Goal: Information Seeking & Learning: Learn about a topic

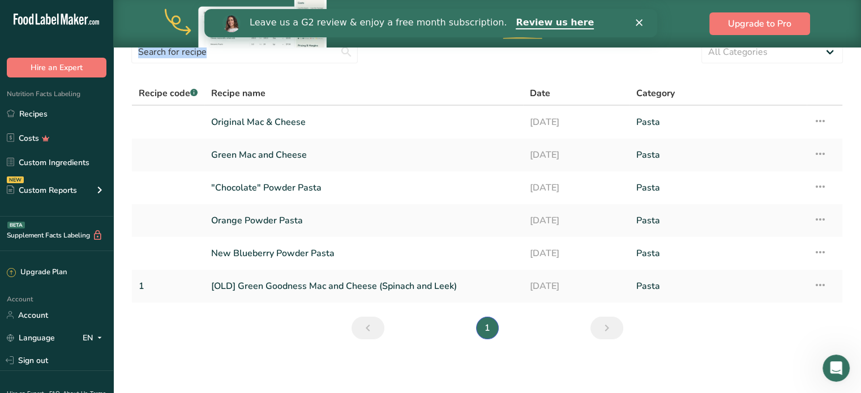
scroll to position [50, 0]
click at [134, 305] on section "Recipes (6) Add new recipe All Categories Baked Goods Beverages Confectionery C…" at bounding box center [486, 177] width 747 height 360
click at [74, 359] on link "Sign out" at bounding box center [56, 361] width 113 height 20
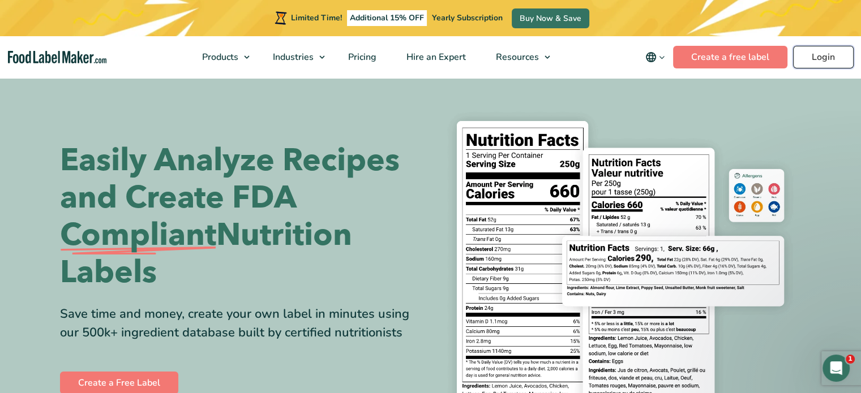
click at [828, 60] on link "Login" at bounding box center [823, 57] width 61 height 23
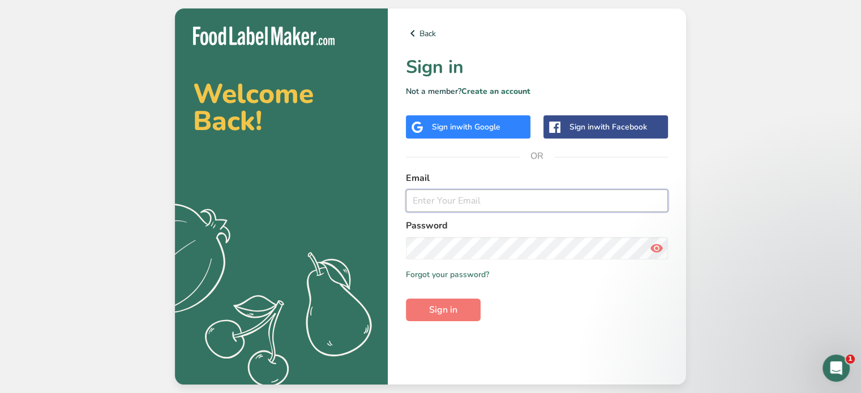
click at [511, 193] on input "email" at bounding box center [537, 201] width 262 height 23
type input "Rachelle@foodlabelmaker.com"
click at [466, 319] on button "Sign in" at bounding box center [443, 310] width 75 height 23
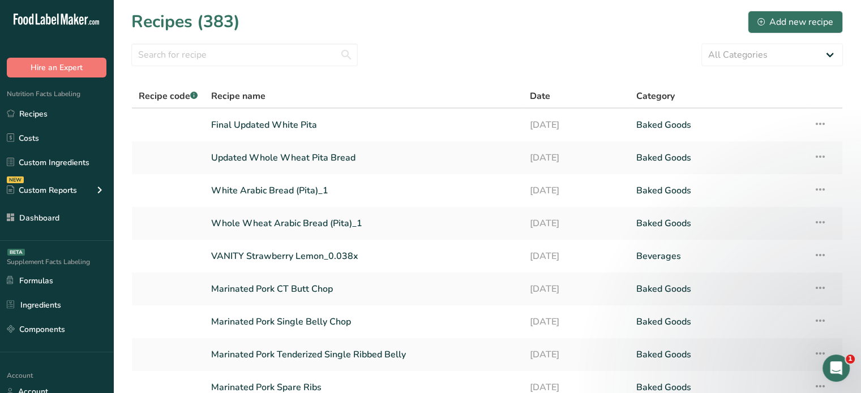
click at [79, 360] on div ".a-20{fill:#fff;} Hire an Expert Nutrition Facts Labeling Recipes Costs Custom …" at bounding box center [56, 196] width 113 height 393
click at [78, 328] on link "Components" at bounding box center [56, 330] width 113 height 22
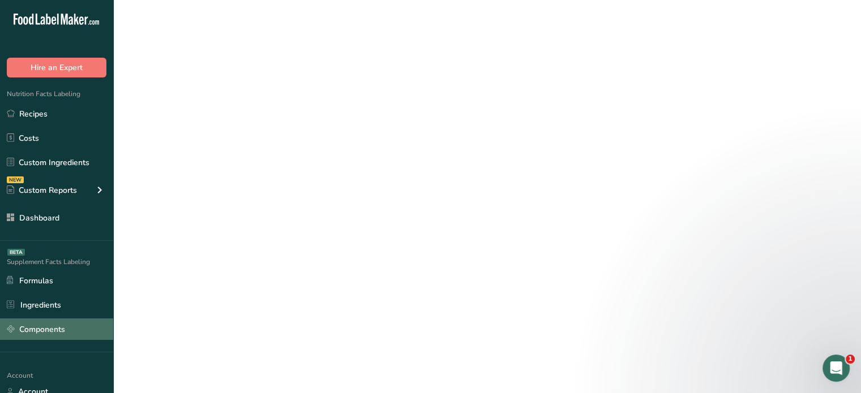
click at [78, 328] on link "Components" at bounding box center [56, 330] width 113 height 22
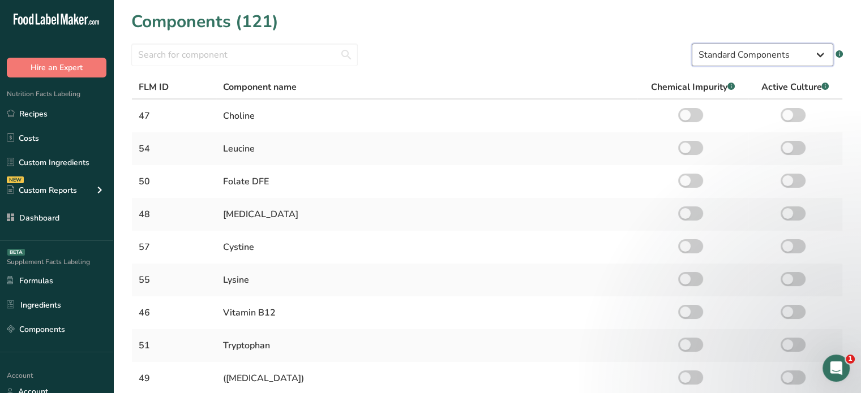
click at [719, 61] on select "Standard Components Custom Components" at bounding box center [761, 55] width 141 height 23
click at [755, 54] on select "Standard Components Custom Components" at bounding box center [761, 55] width 141 height 23
select select "custom"
click at [691, 44] on select "Standard Components Custom Components" at bounding box center [761, 55] width 141 height 23
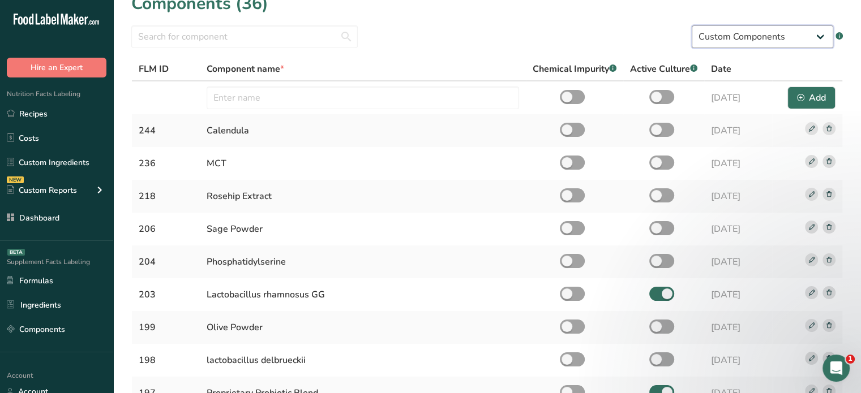
scroll to position [24, 0]
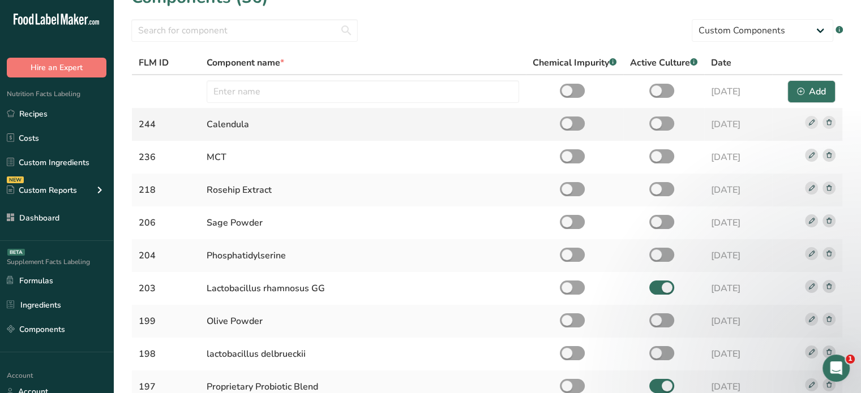
click at [832, 119] on rect at bounding box center [828, 122] width 13 height 13
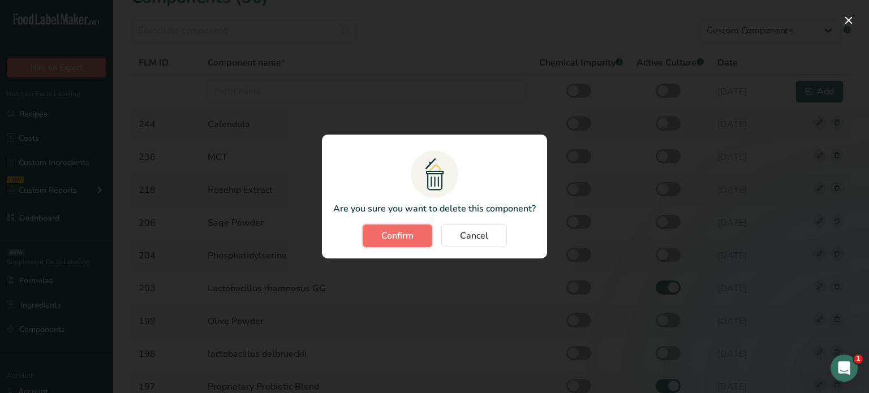
click at [416, 239] on button "Confirm" at bounding box center [398, 236] width 70 height 23
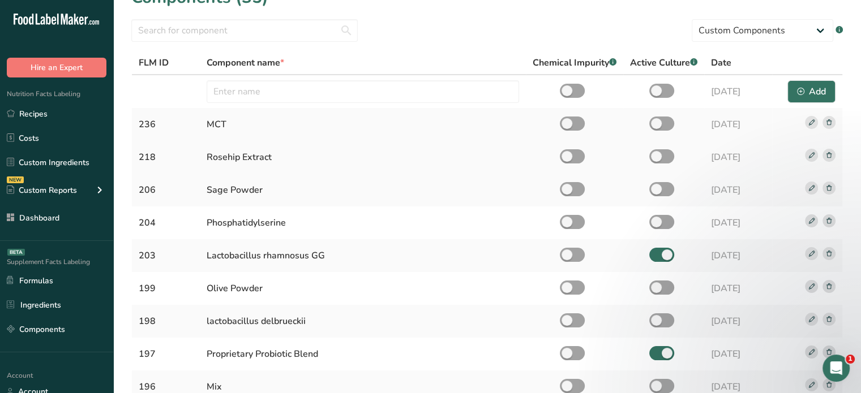
click at [828, 153] on icon at bounding box center [828, 155] width 5 height 6
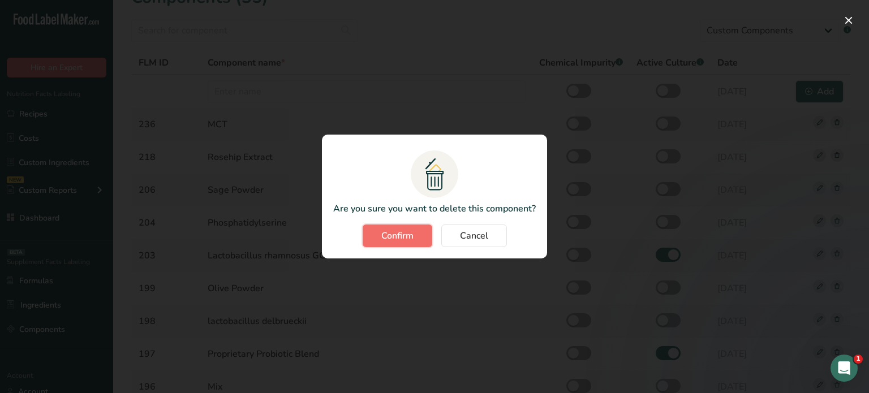
click at [421, 228] on button "Confirm" at bounding box center [398, 236] width 70 height 23
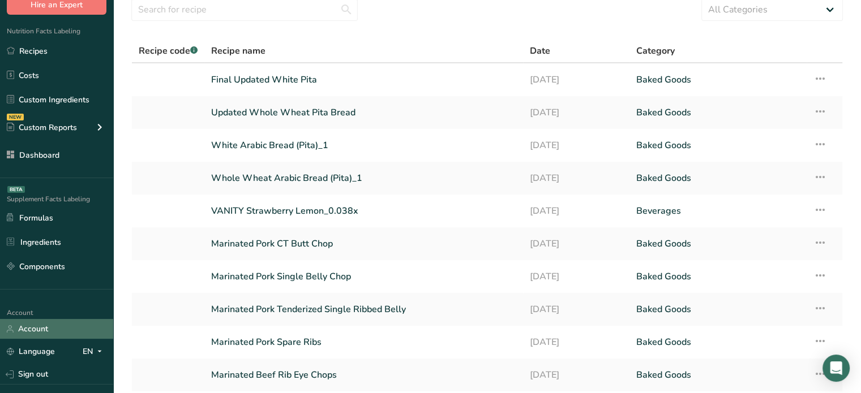
scroll to position [61, 0]
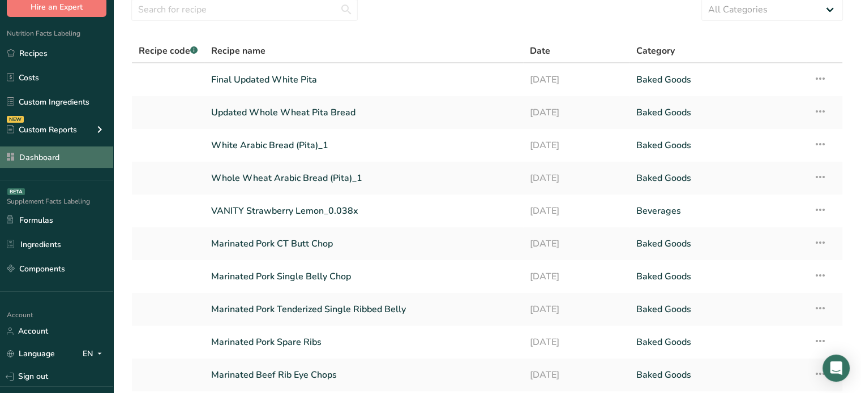
click at [84, 158] on link "Dashboard" at bounding box center [56, 158] width 113 height 22
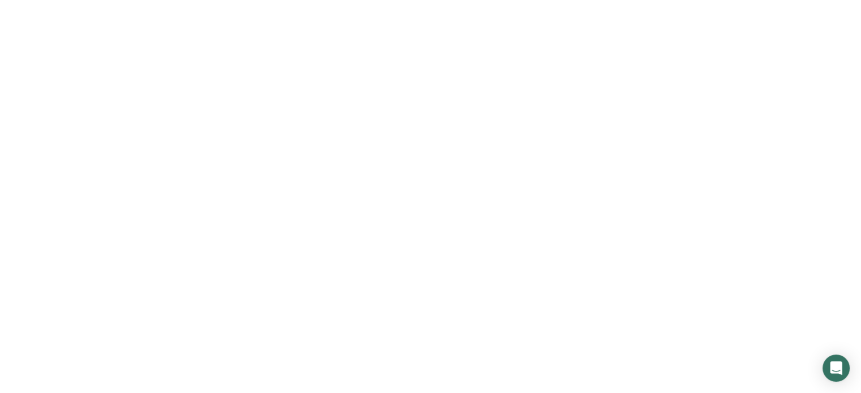
click at [84, 158] on link "Dashboard" at bounding box center [56, 158] width 113 height 22
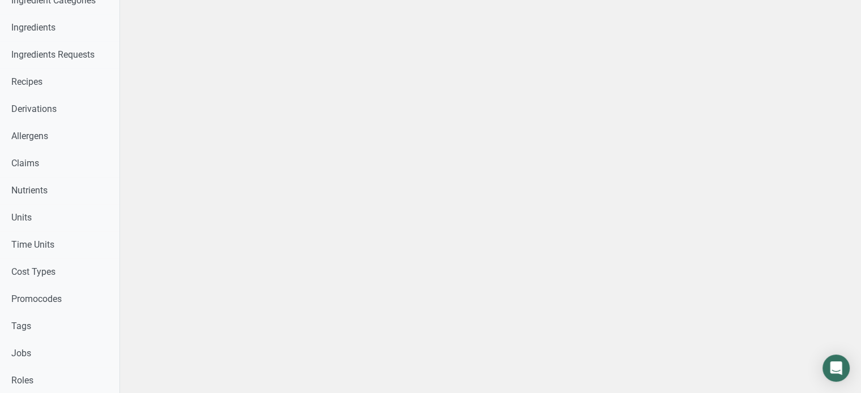
scroll to position [458, 0]
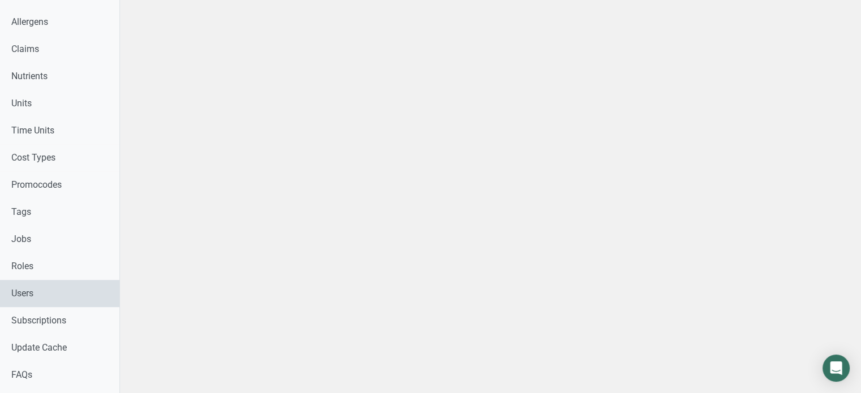
click at [70, 298] on link "Users" at bounding box center [59, 293] width 119 height 27
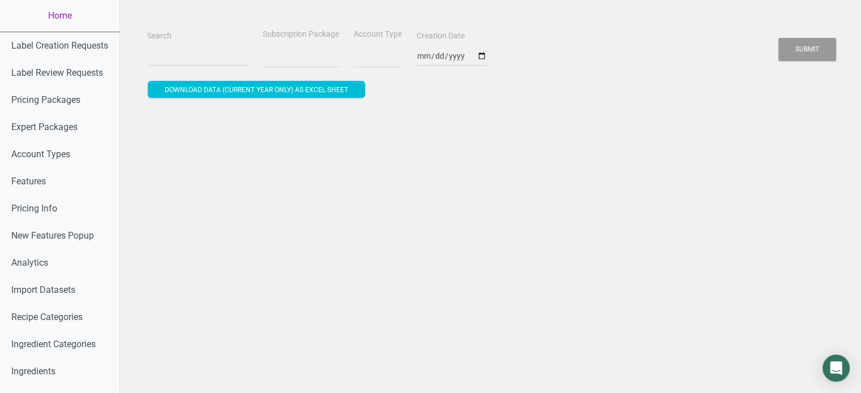
select select
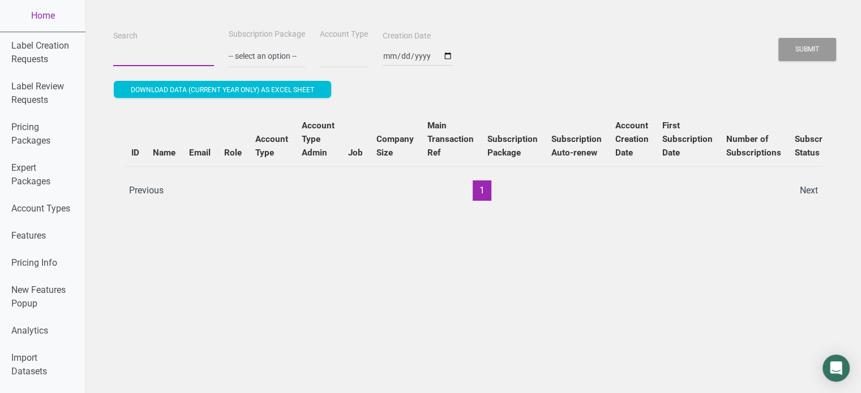
click at [162, 65] on input "Search" at bounding box center [163, 56] width 101 height 20
paste input "sanchezpaMiaguao@gmail.com"
type input "sanchezpaMiaguao@gmail.com"
select select
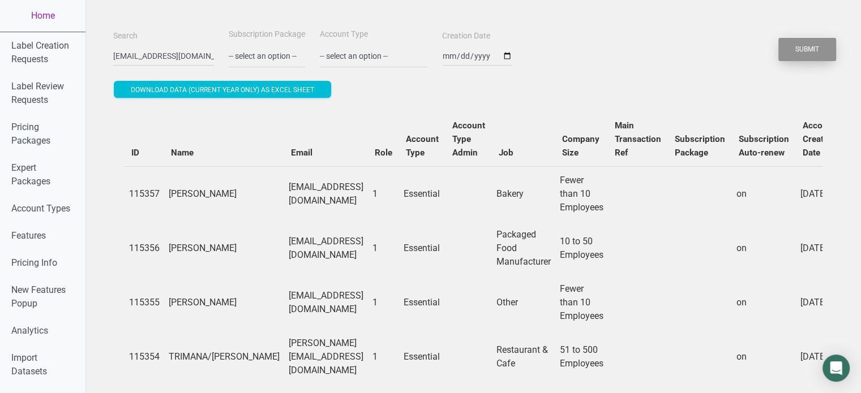
click at [799, 46] on button "Submit" at bounding box center [807, 49] width 58 height 23
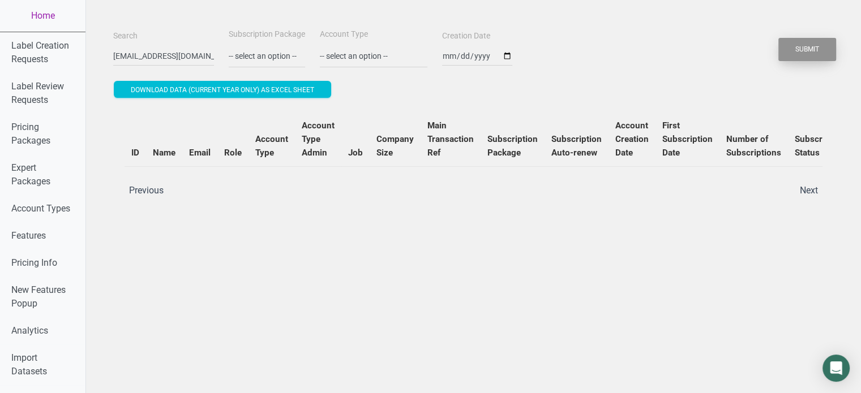
click at [799, 46] on button "Submit" at bounding box center [807, 49] width 58 height 23
click at [167, 62] on input "sanchezpaMiaguao@gmail.com" at bounding box center [163, 56] width 101 height 20
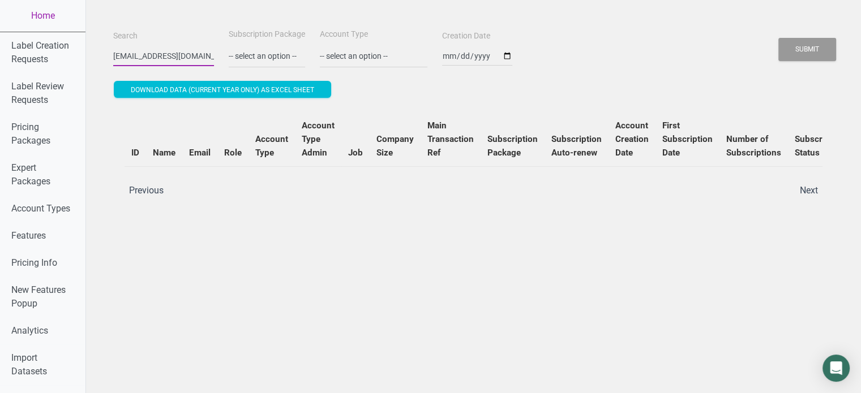
click at [167, 62] on input "sanchezpaMiaguao@gmail.com" at bounding box center [163, 56] width 101 height 20
paste input "n"
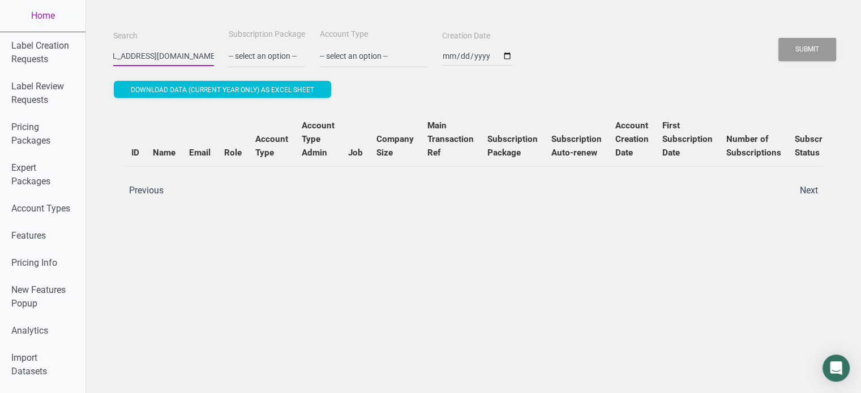
click at [778, 38] on button "Submit" at bounding box center [807, 49] width 58 height 23
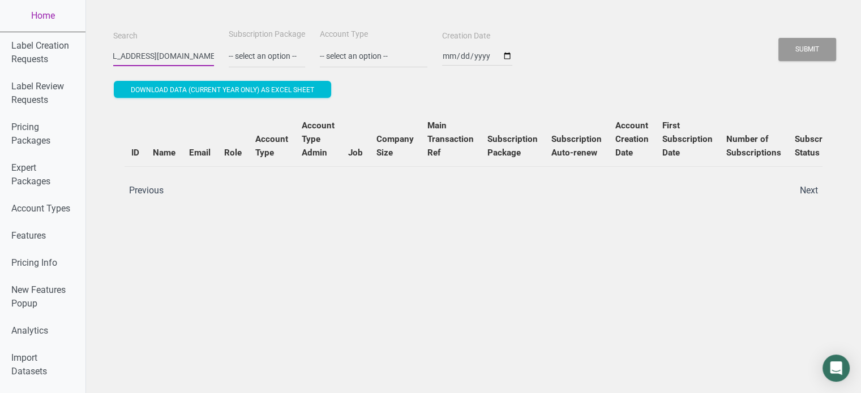
click at [778, 38] on button "Submit" at bounding box center [807, 49] width 58 height 23
click at [793, 56] on button "Submit" at bounding box center [807, 49] width 58 height 23
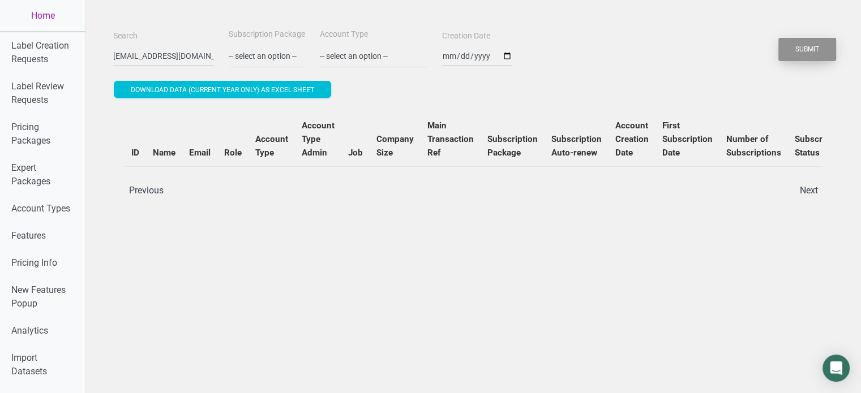
click at [793, 56] on button "Submit" at bounding box center [807, 49] width 58 height 23
click at [185, 48] on input "sanchezpaniaguao@gmail.com" at bounding box center [163, 56] width 101 height 20
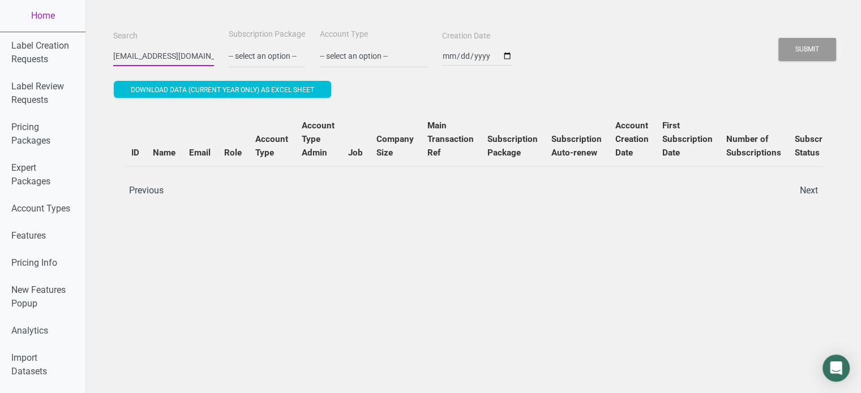
click at [185, 48] on input "sanchezpaniaguao@gmail.com" at bounding box center [163, 56] width 101 height 20
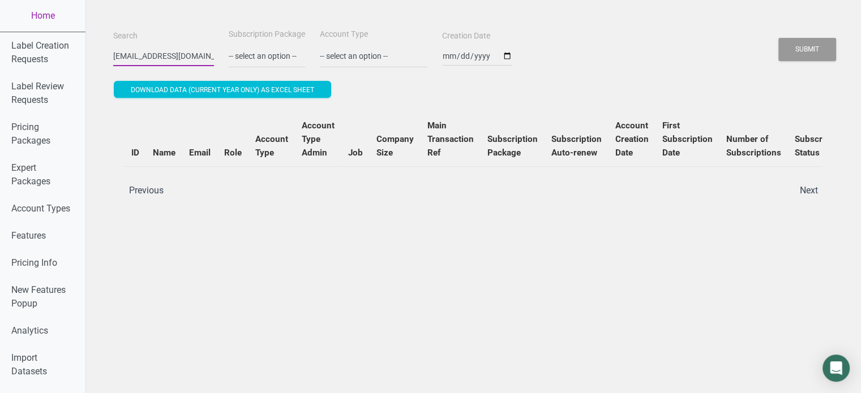
click at [185, 48] on input "sanchezpaniaguao@gmail.com" at bounding box center [163, 56] width 101 height 20
paste input "apam"
type input "sanchezapamiaguao@gmail.com"
click at [778, 38] on button "Submit" at bounding box center [807, 49] width 58 height 23
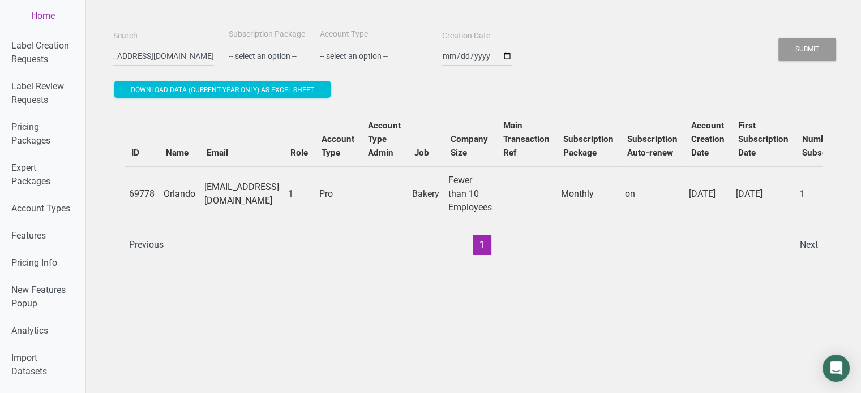
scroll to position [0, 0]
click at [275, 196] on td "sanchezapamiaguao@gmail.com" at bounding box center [242, 193] width 84 height 55
copy td "sanchezapamiaguao@gmail.com"
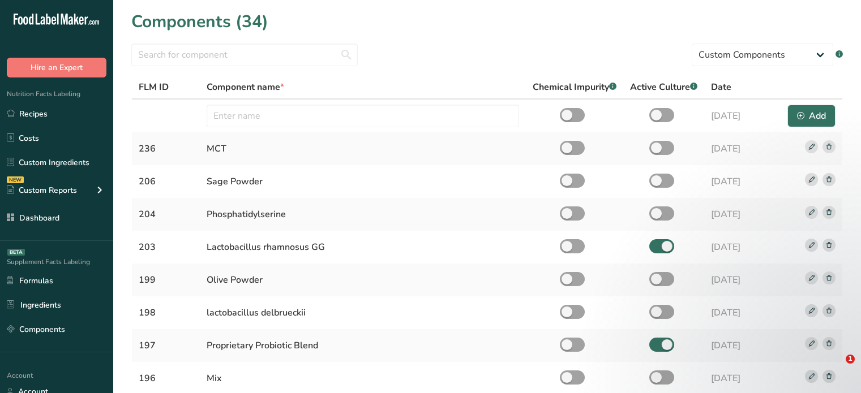
select select "custom"
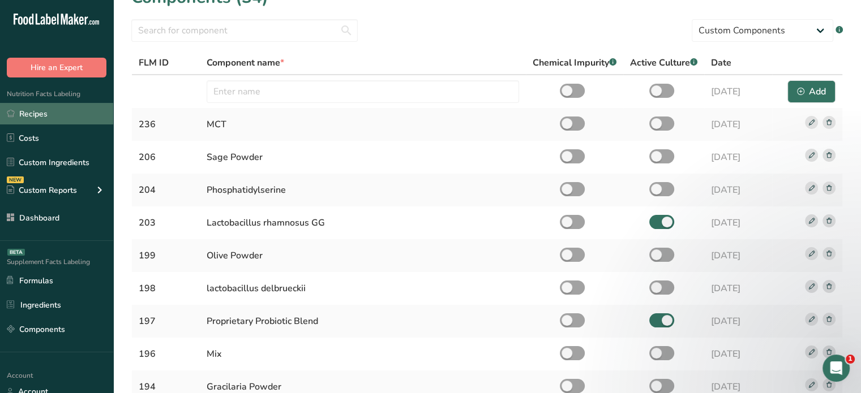
click at [36, 108] on link "Recipes" at bounding box center [56, 114] width 113 height 22
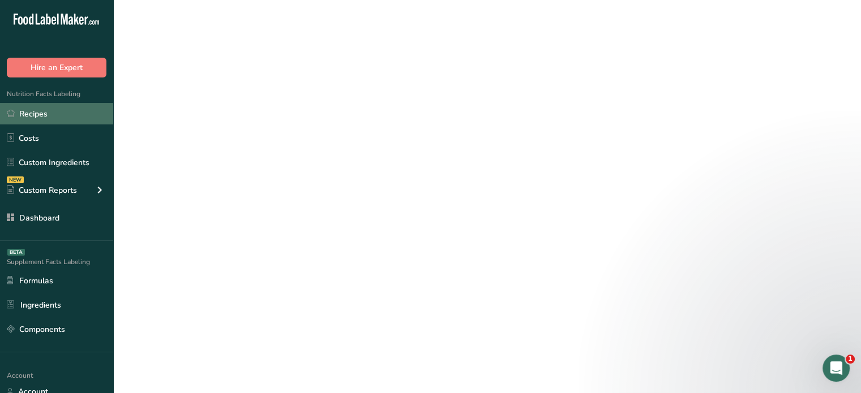
click at [36, 108] on link "Recipes" at bounding box center [56, 114] width 113 height 22
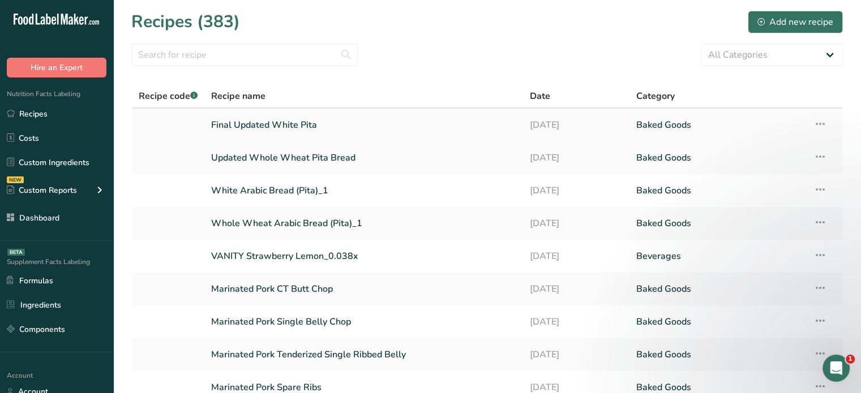
click at [283, 127] on link "Final Updated White Pita" at bounding box center [363, 125] width 305 height 24
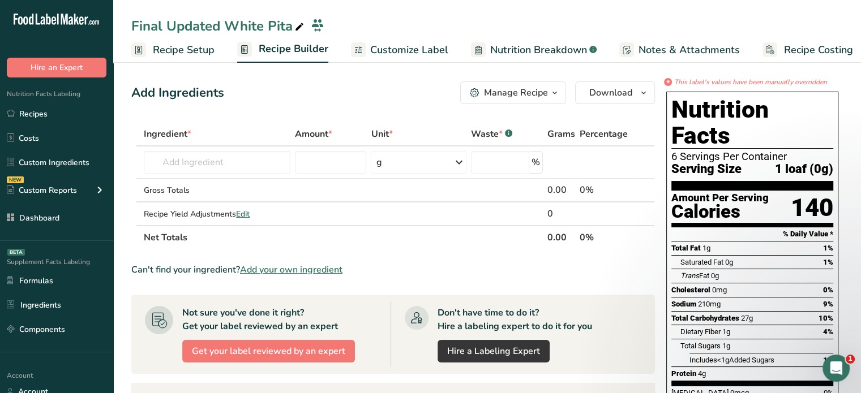
click at [518, 41] on link "Nutrition Breakdown .a-a{fill:#347362;}.b-a{fill:#fff;}" at bounding box center [534, 49] width 126 height 25
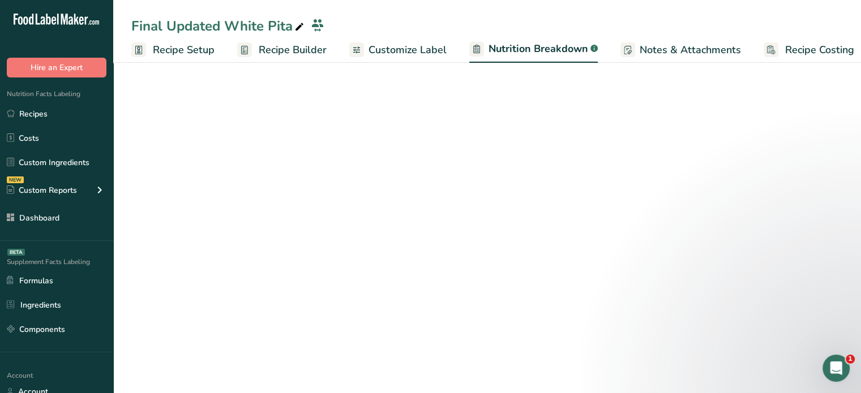
scroll to position [0, 11]
select select "Calories"
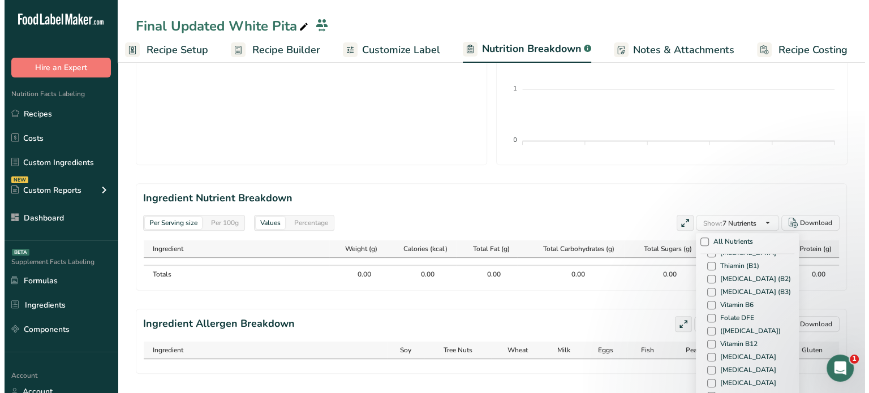
scroll to position [0, 0]
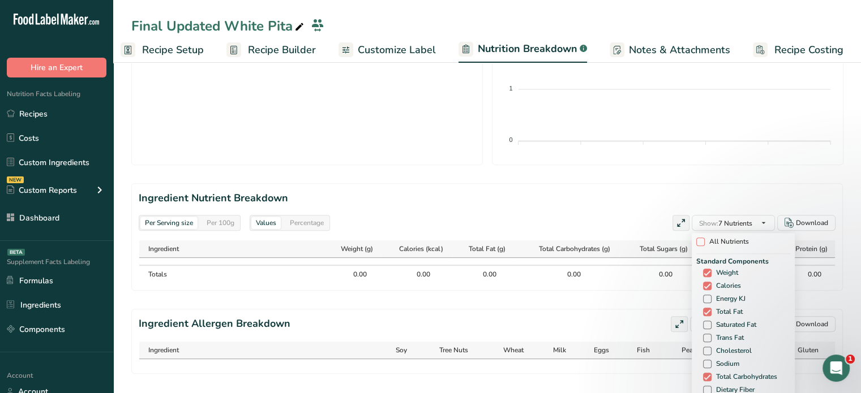
click at [696, 239] on span at bounding box center [700, 242] width 8 height 8
click at [696, 239] on input "All Nutrients" at bounding box center [699, 241] width 7 height 7
checkbox input "true"
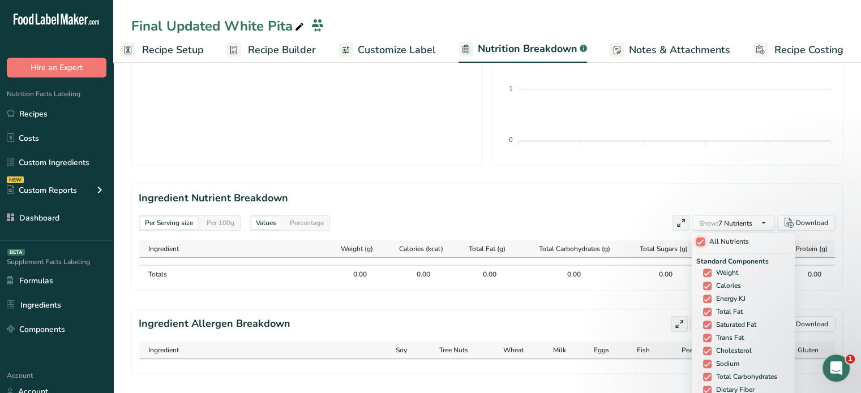
checkbox input "true"
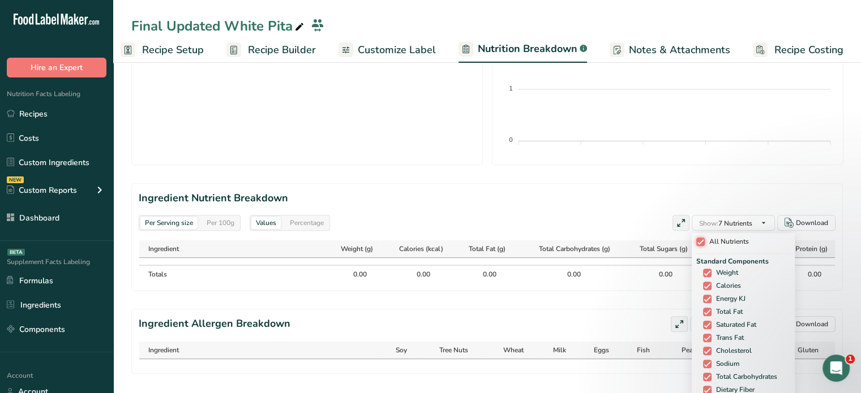
checkbox input "true"
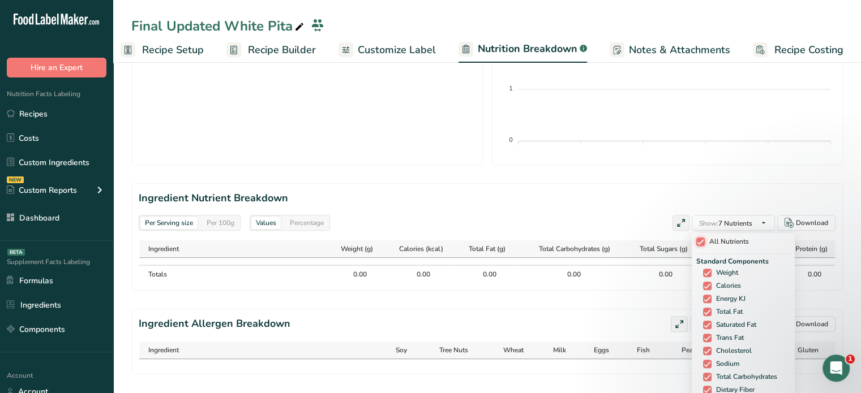
checkbox input "true"
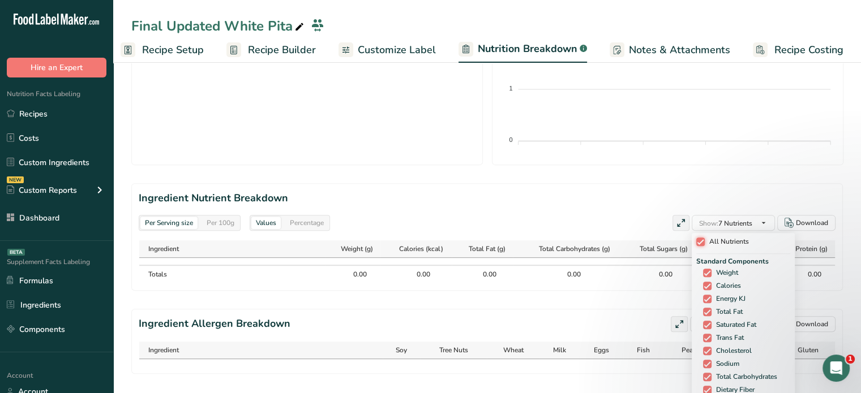
checkbox input "true"
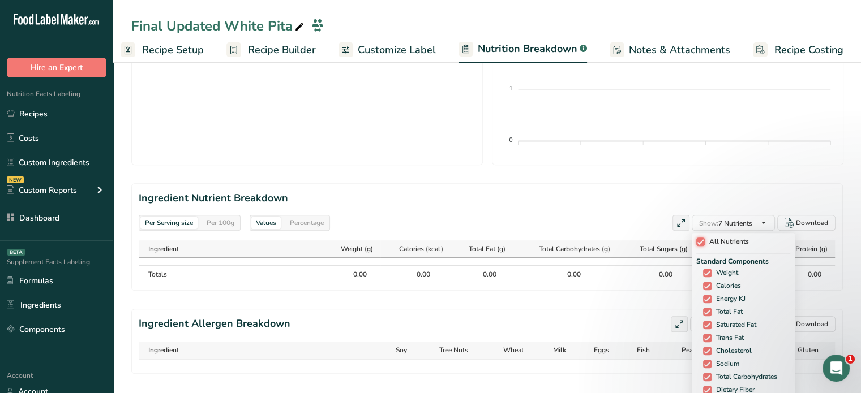
checkbox input "true"
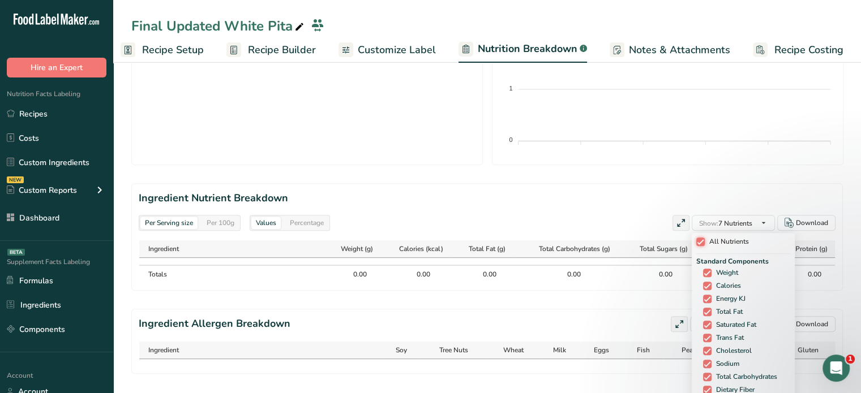
checkbox input "true"
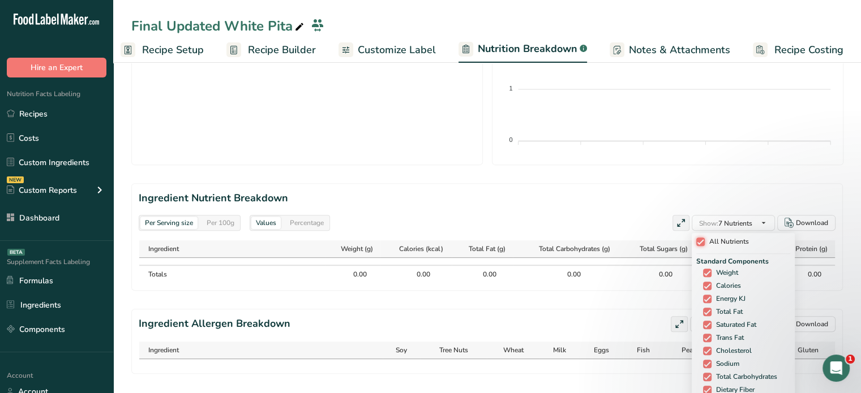
checkbox input "true"
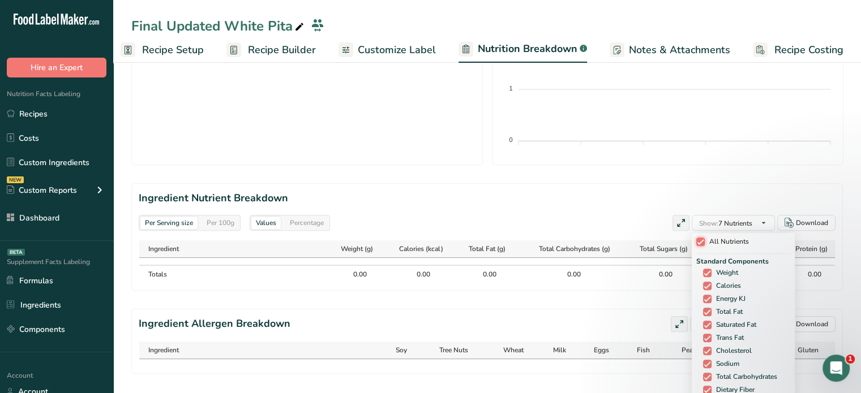
checkbox input "true"
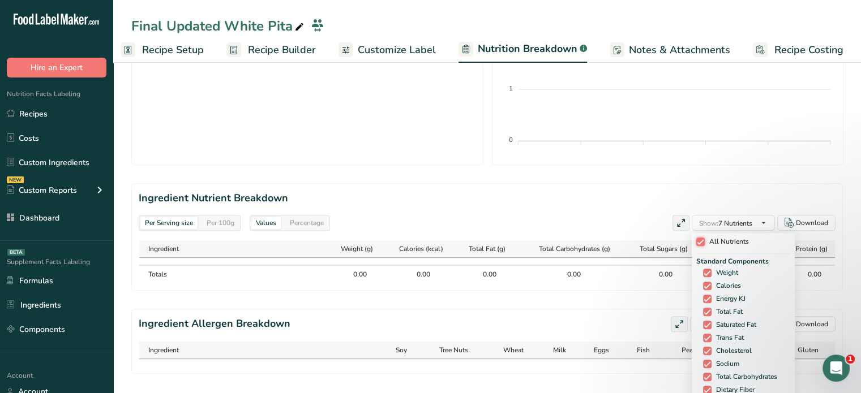
checkbox input "true"
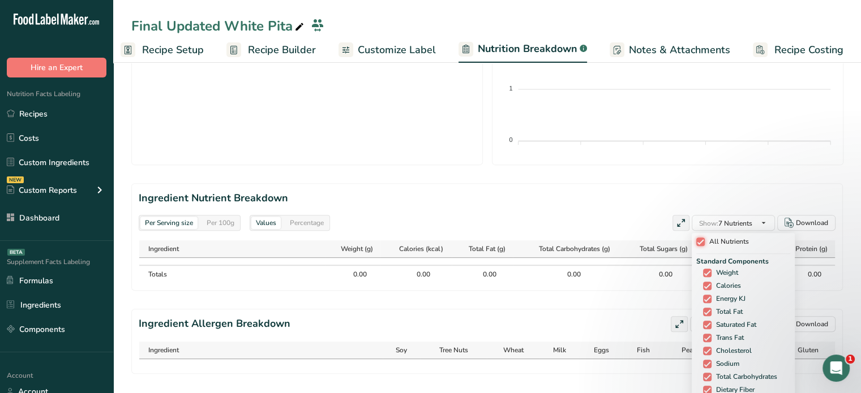
checkbox input "true"
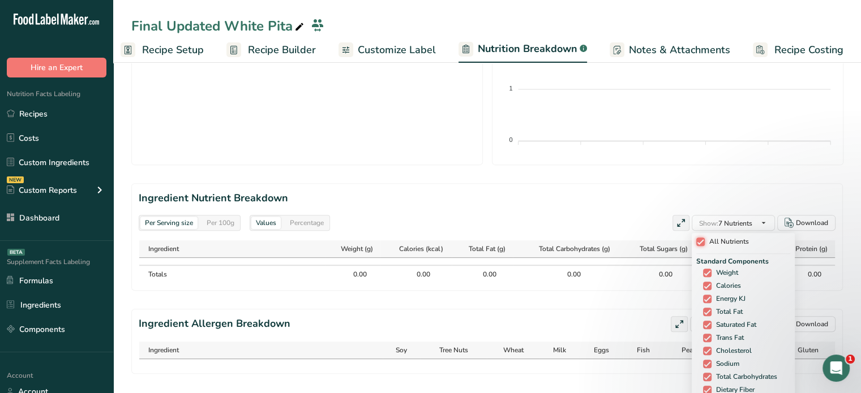
checkbox input "true"
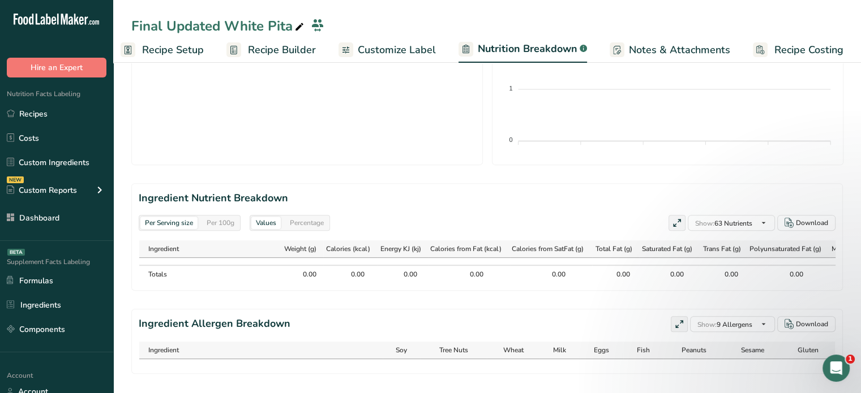
click at [673, 218] on icon at bounding box center [677, 224] width 10 height 16
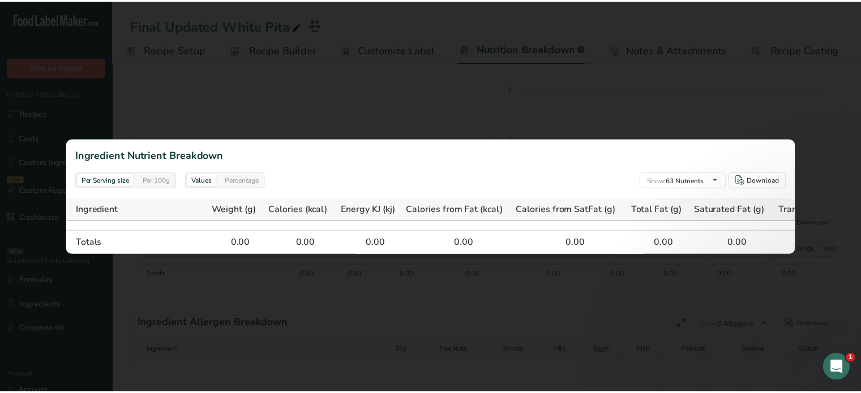
scroll to position [0, 2]
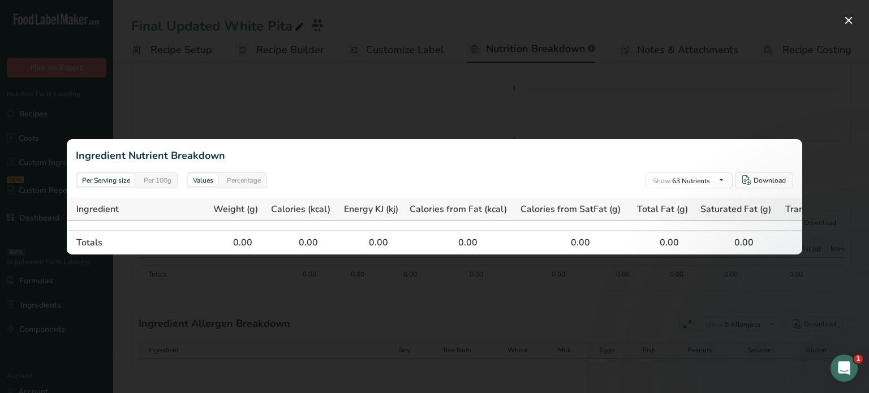
click at [694, 81] on div at bounding box center [434, 196] width 869 height 393
